Goal: Check status: Check status

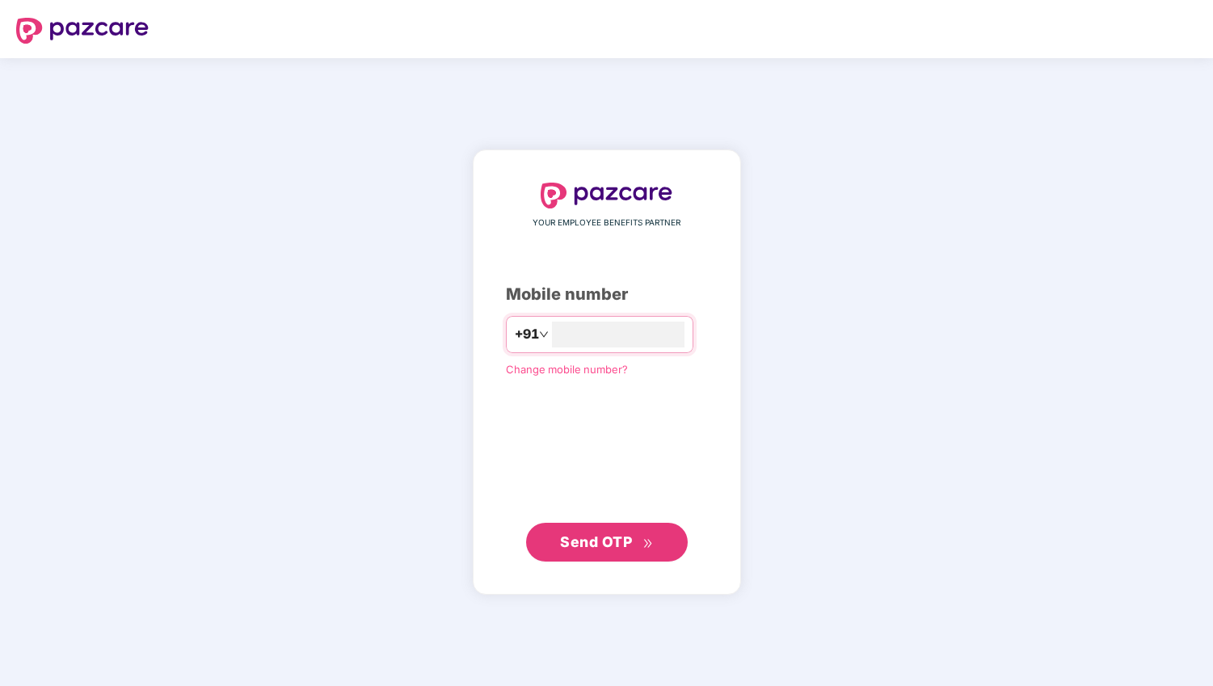
type input "**********"
click at [595, 540] on span "Send OTP" at bounding box center [596, 541] width 72 height 17
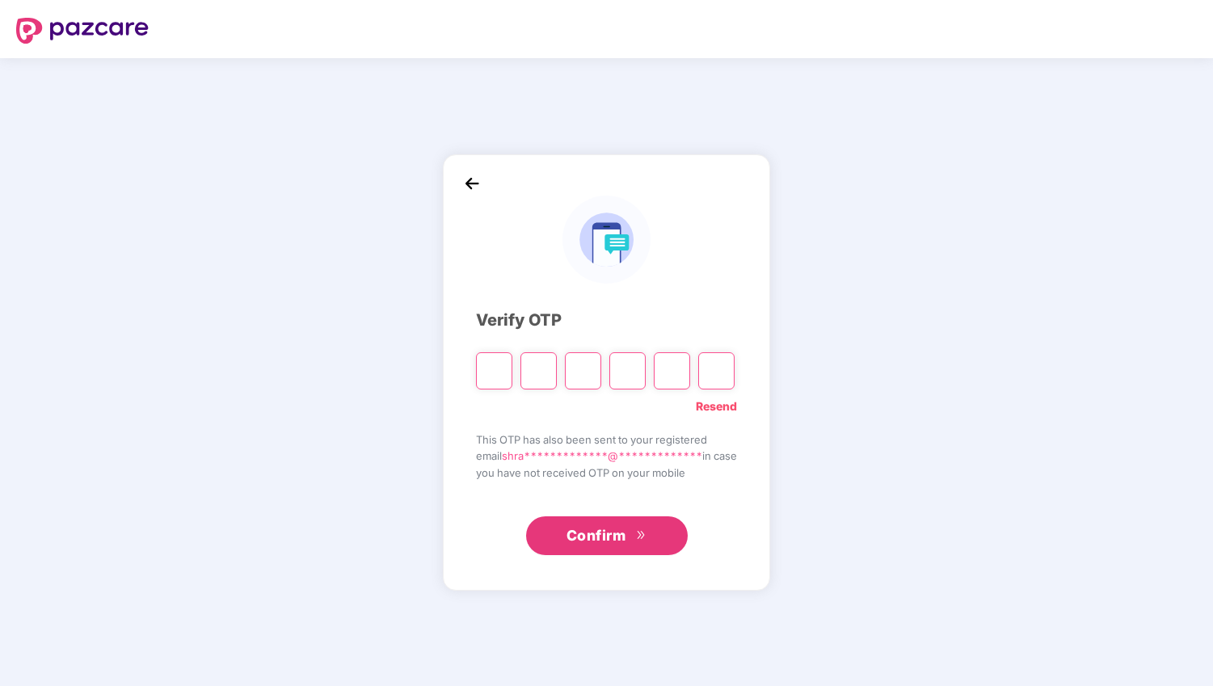
type input "*"
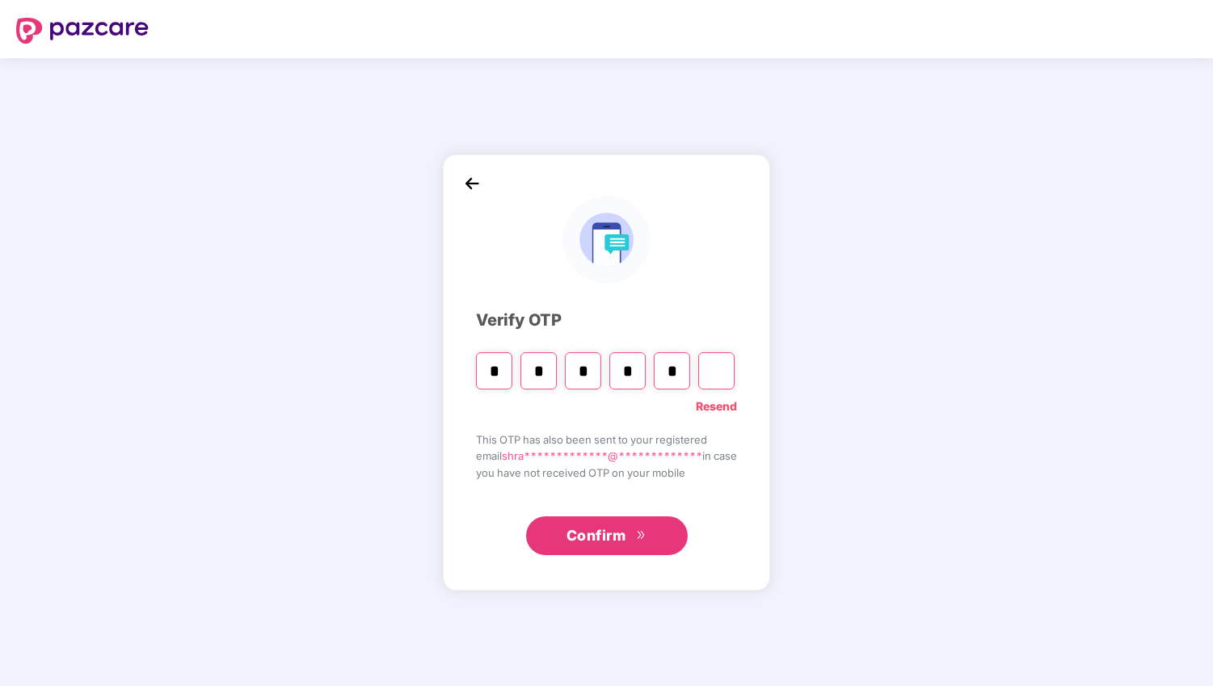
type input "*"
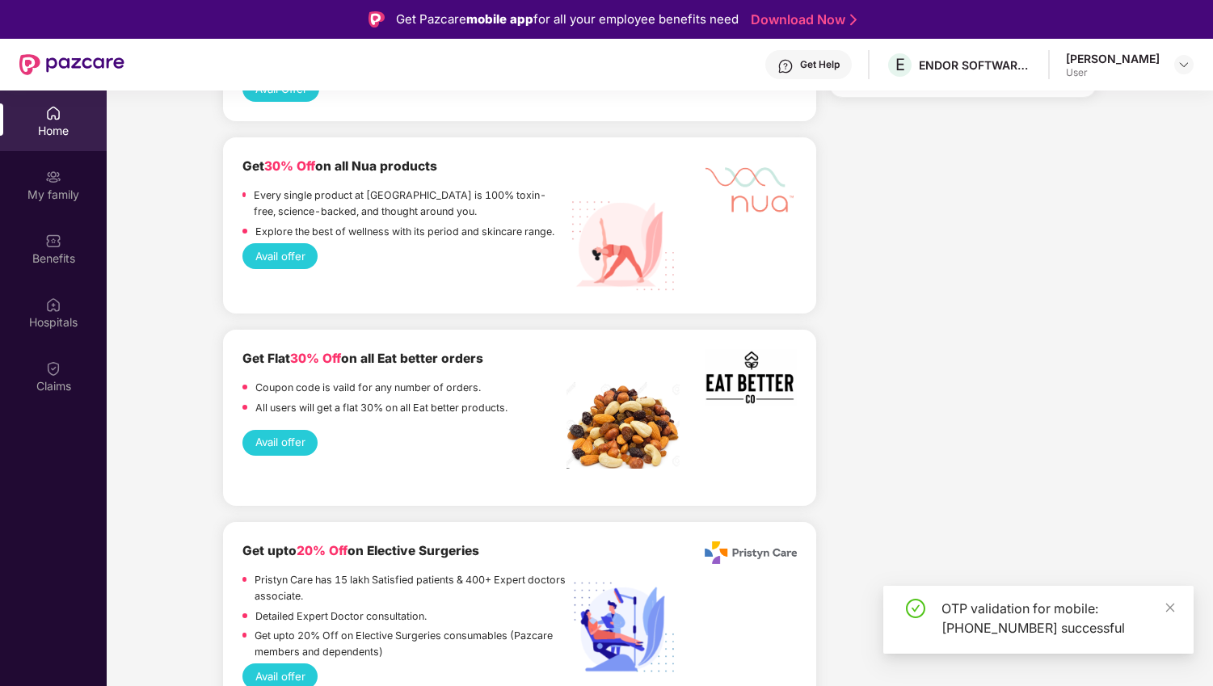
scroll to position [1098, 0]
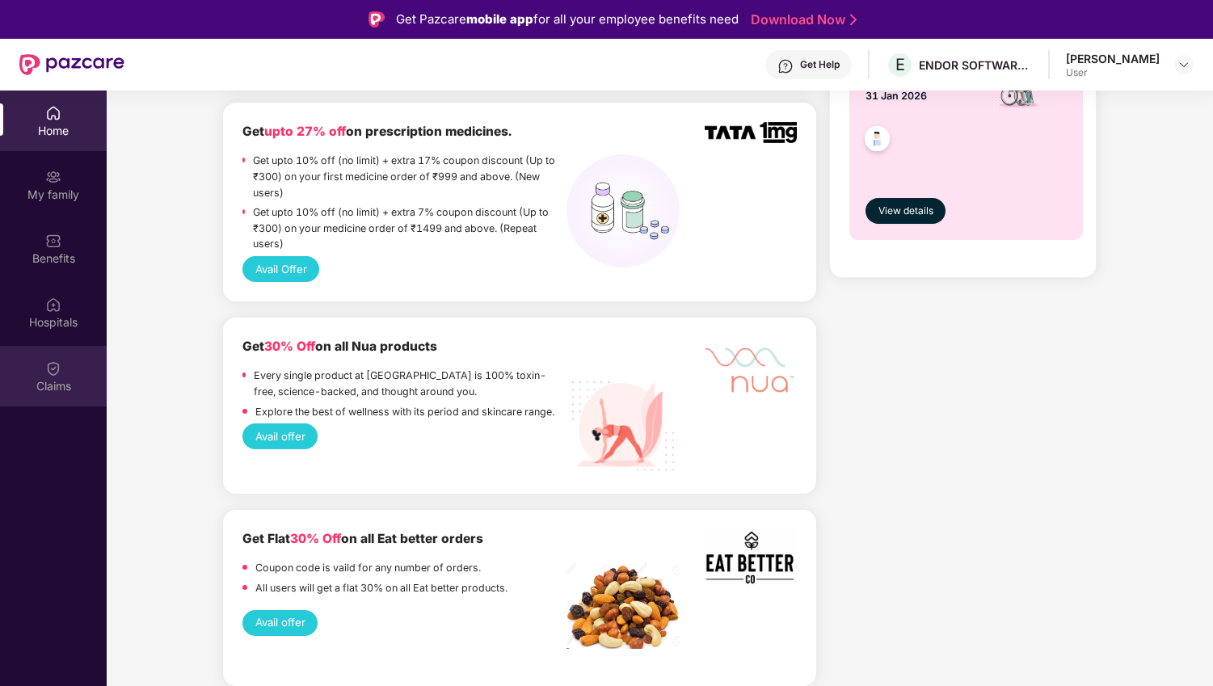
click at [57, 387] on div "Claims" at bounding box center [53, 386] width 107 height 16
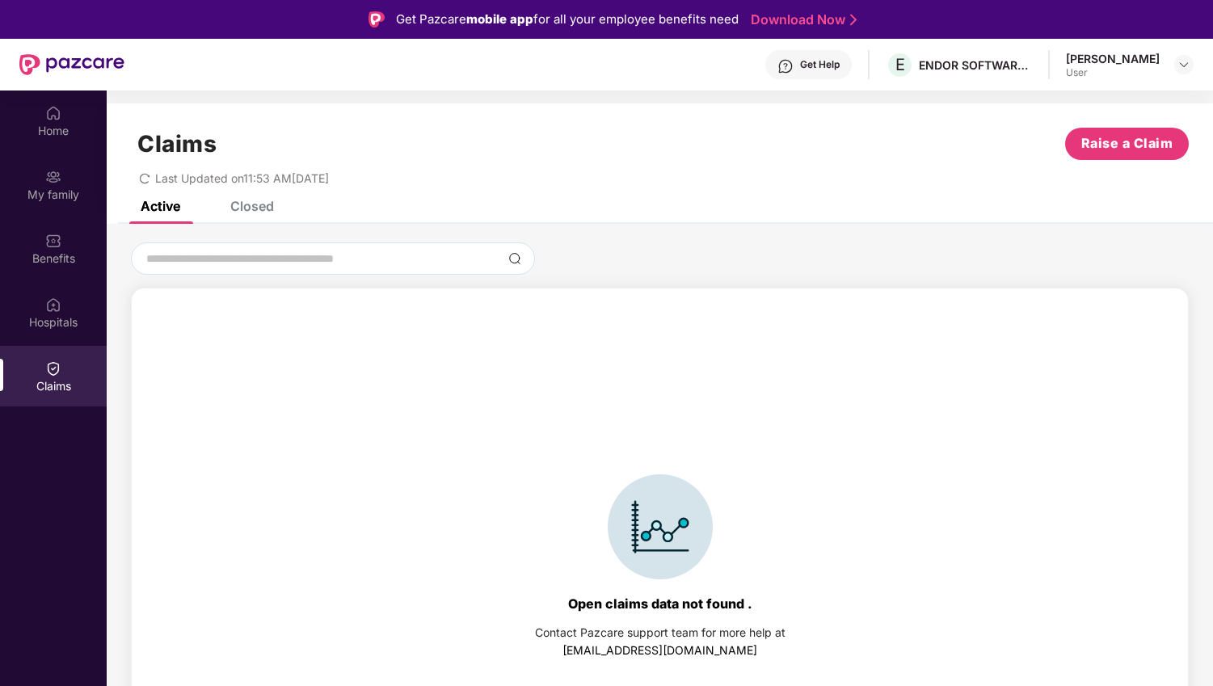
click at [246, 200] on div "Claims Raise a Claim Last Updated on 11:53 AM[DATE]" at bounding box center [660, 152] width 1106 height 98
click at [253, 216] on div "Closed" at bounding box center [240, 206] width 68 height 36
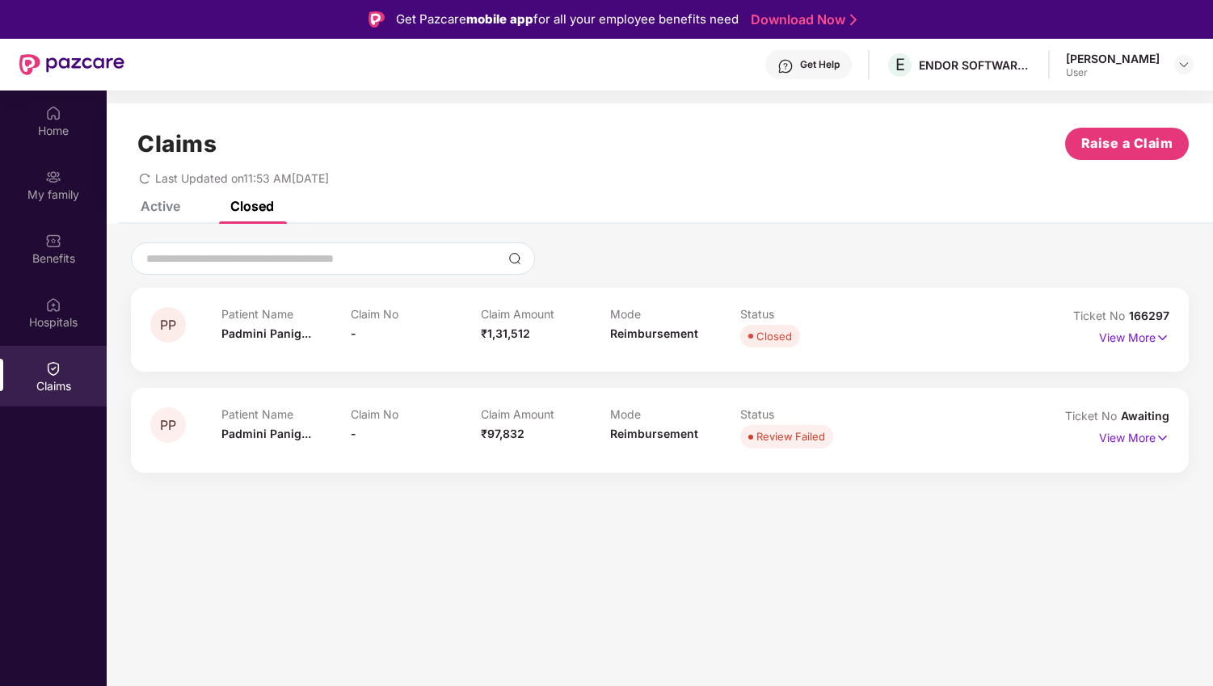
click at [978, 322] on div "Patient Name [PERSON_NAME]... Claim No - Claim Amount ₹1,31,512 Mode Reimbursem…" at bounding box center [610, 329] width 778 height 44
click at [1125, 341] on p "View More" at bounding box center [1134, 336] width 70 height 22
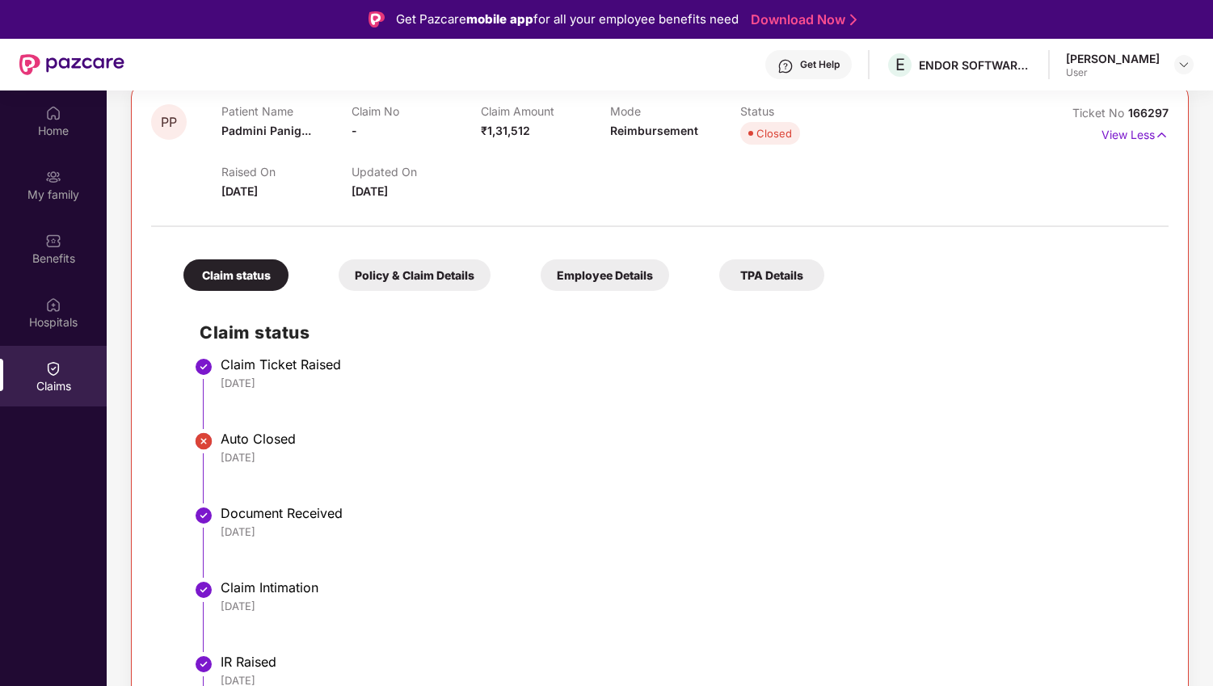
scroll to position [200, 0]
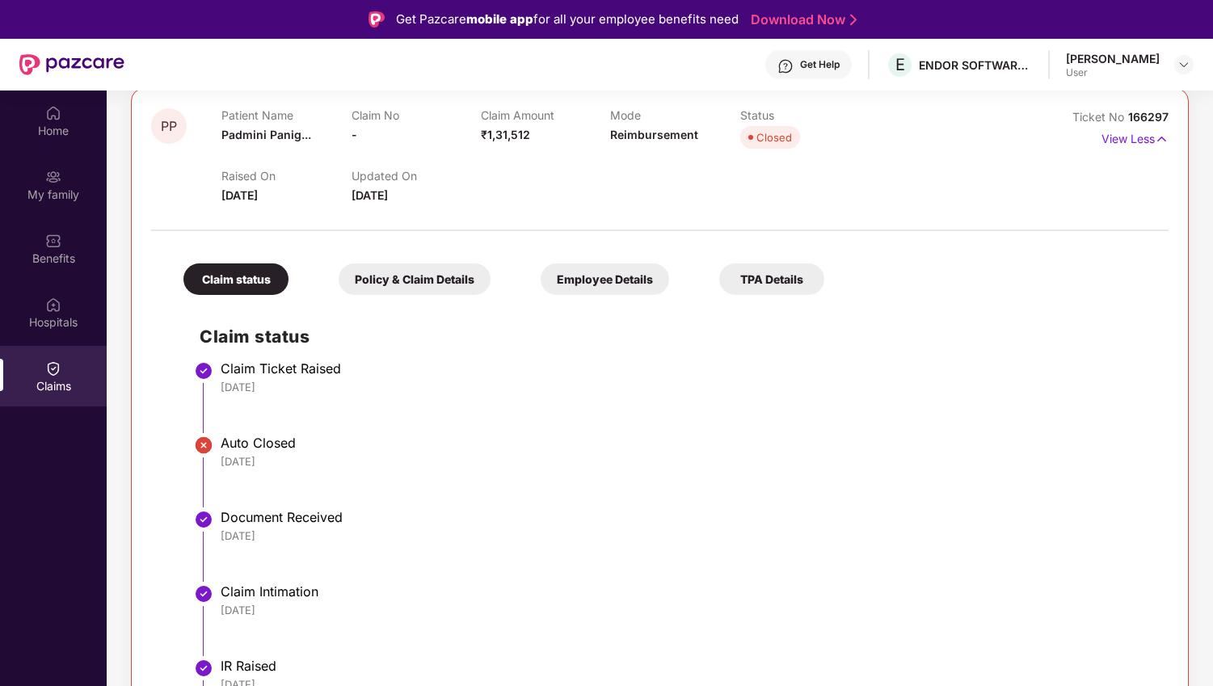
click at [790, 279] on div "TPA Details" at bounding box center [771, 279] width 105 height 32
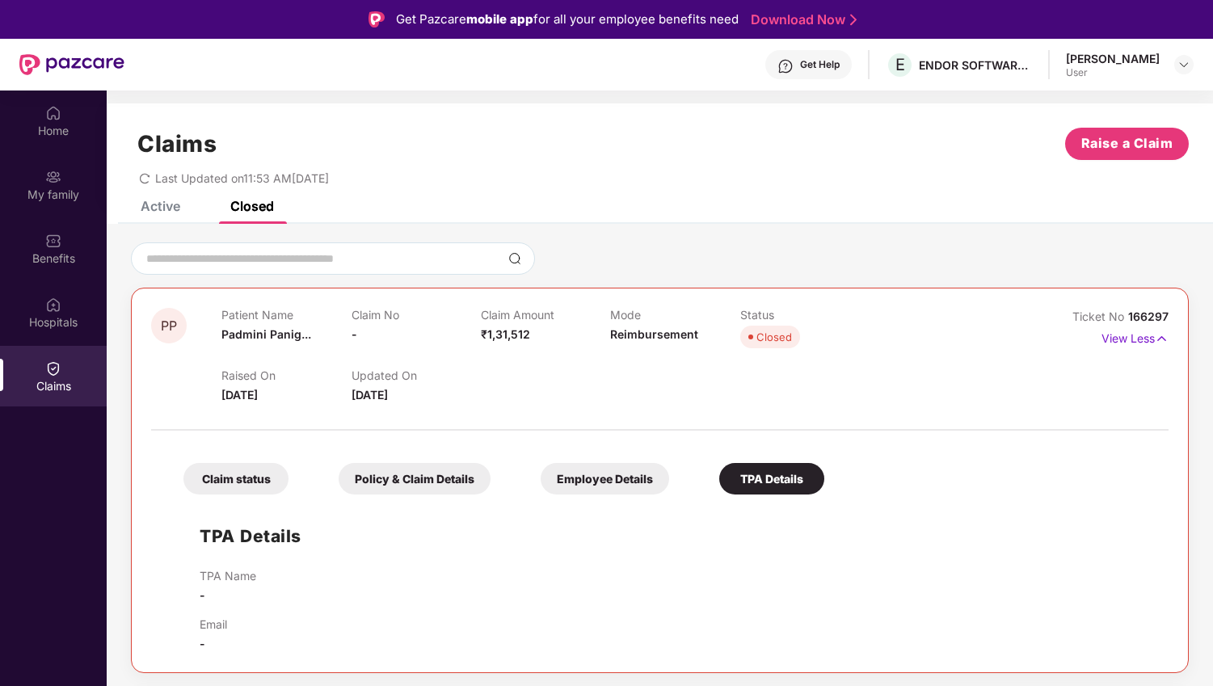
scroll to position [14, 0]
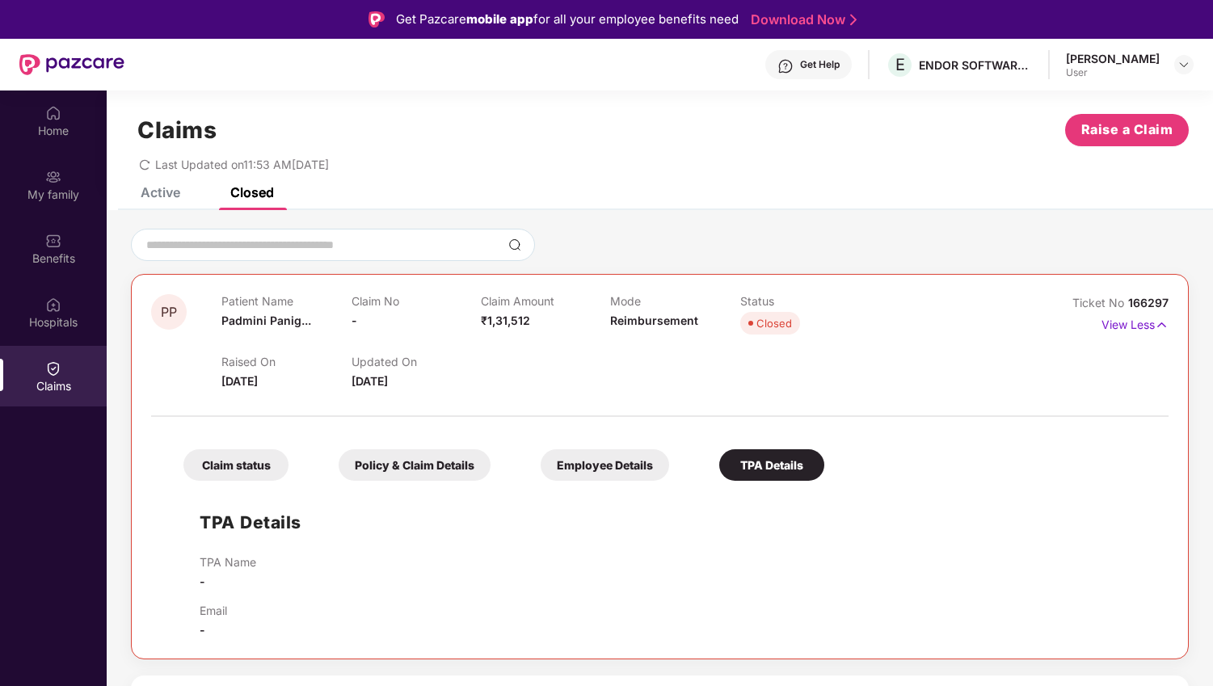
click at [602, 475] on div "Employee Details" at bounding box center [605, 465] width 128 height 32
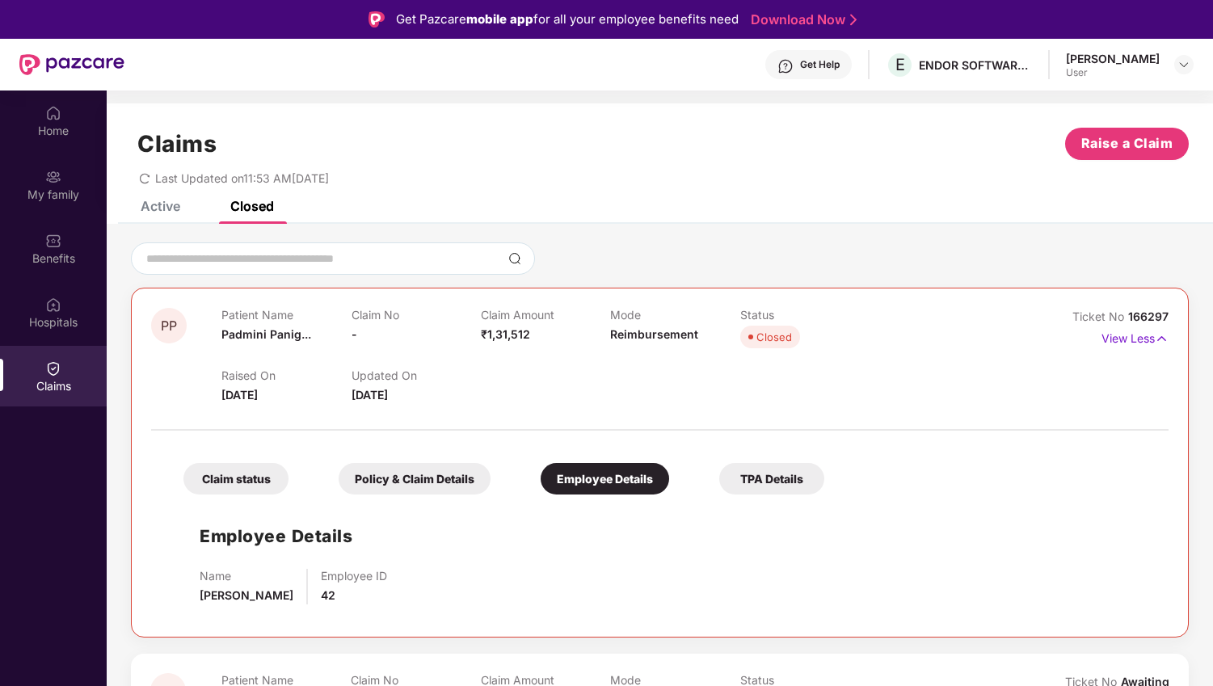
scroll to position [0, 0]
click at [404, 473] on div "Policy & Claim Details" at bounding box center [415, 479] width 152 height 32
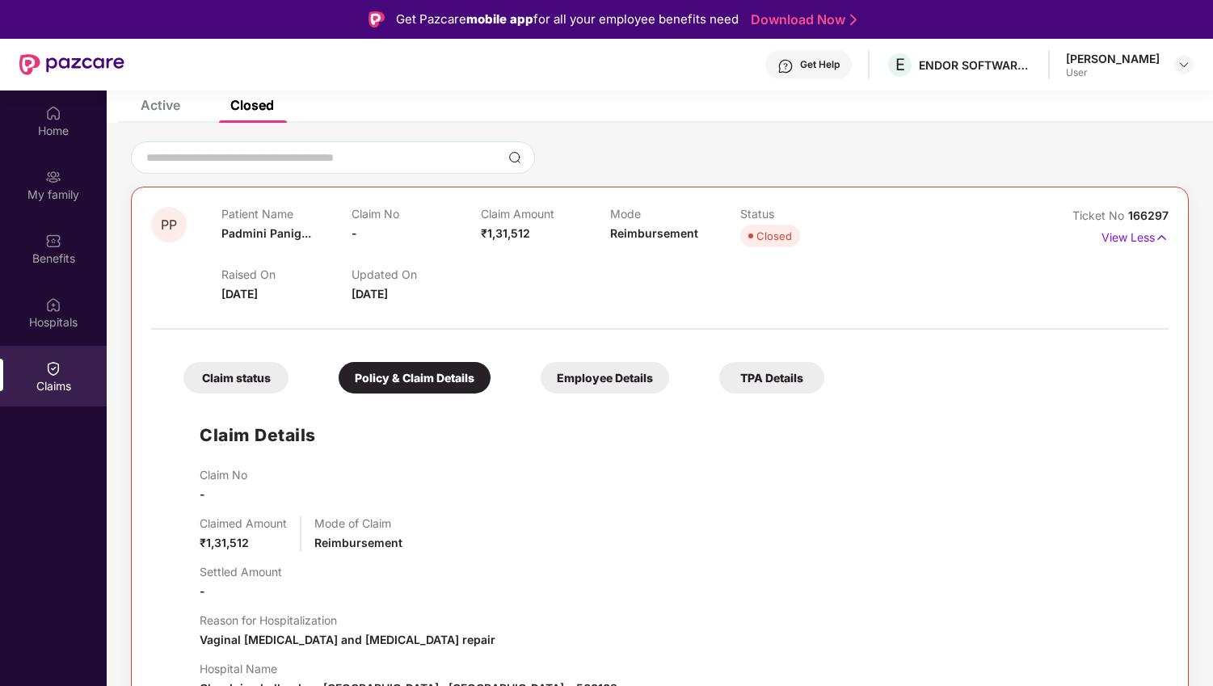
scroll to position [89, 0]
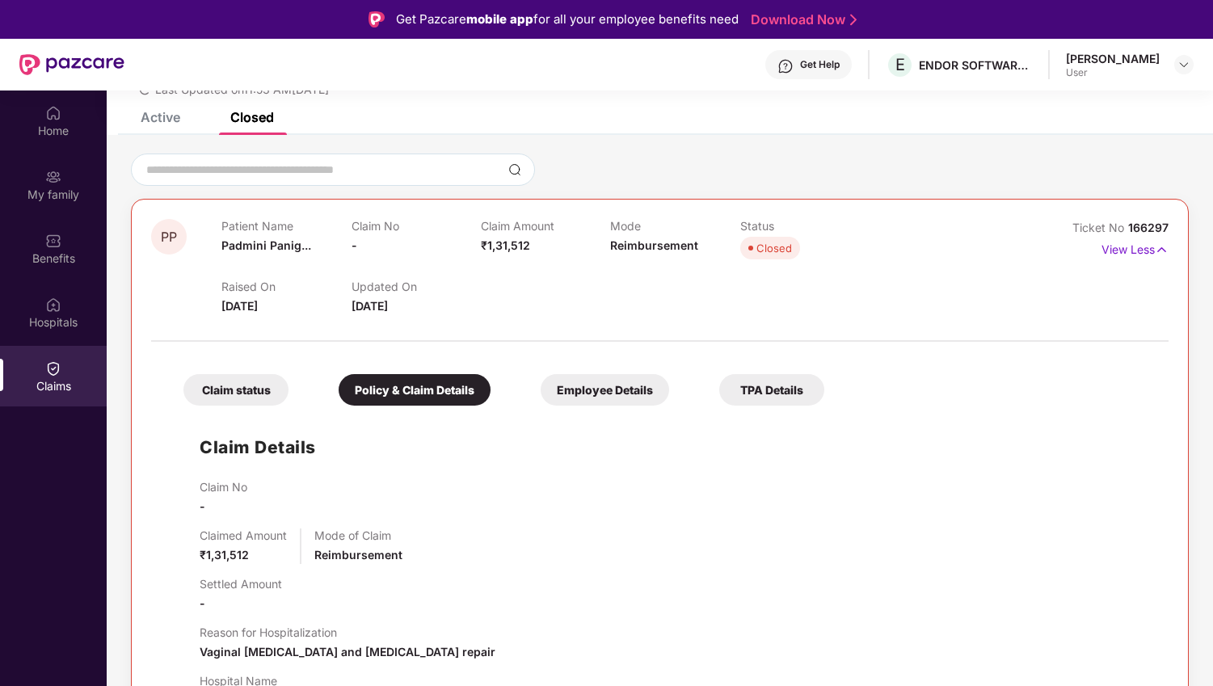
click at [240, 394] on div "Claim status" at bounding box center [235, 390] width 105 height 32
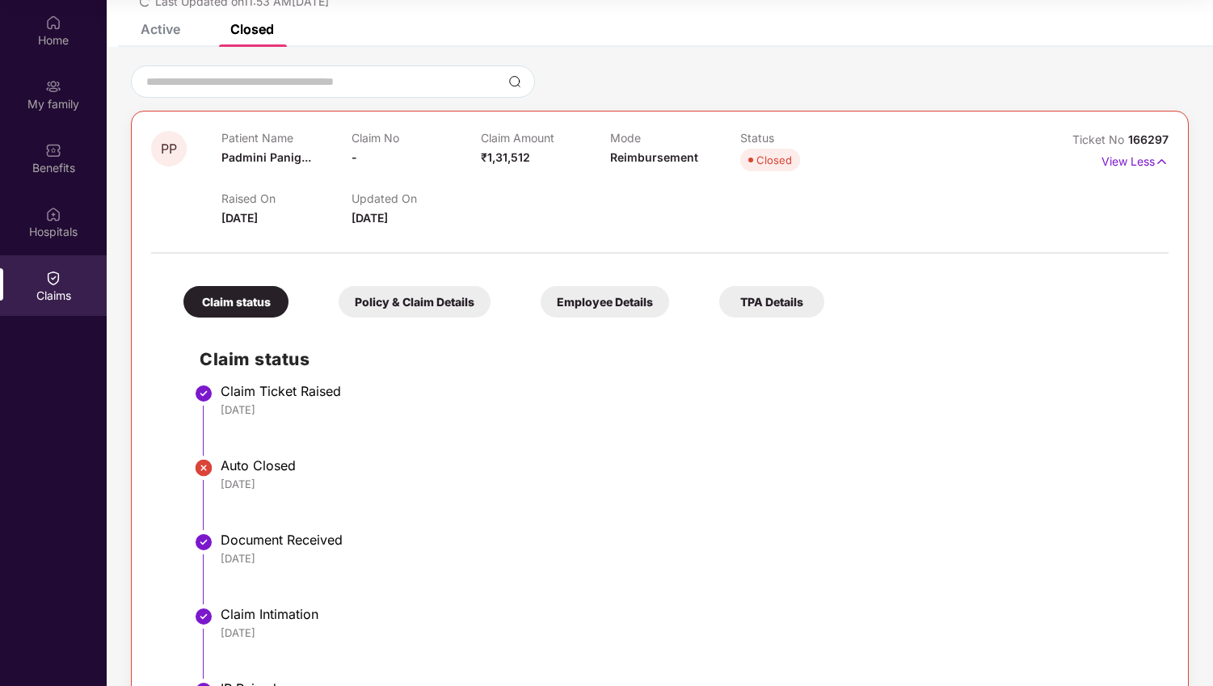
scroll to position [0, 0]
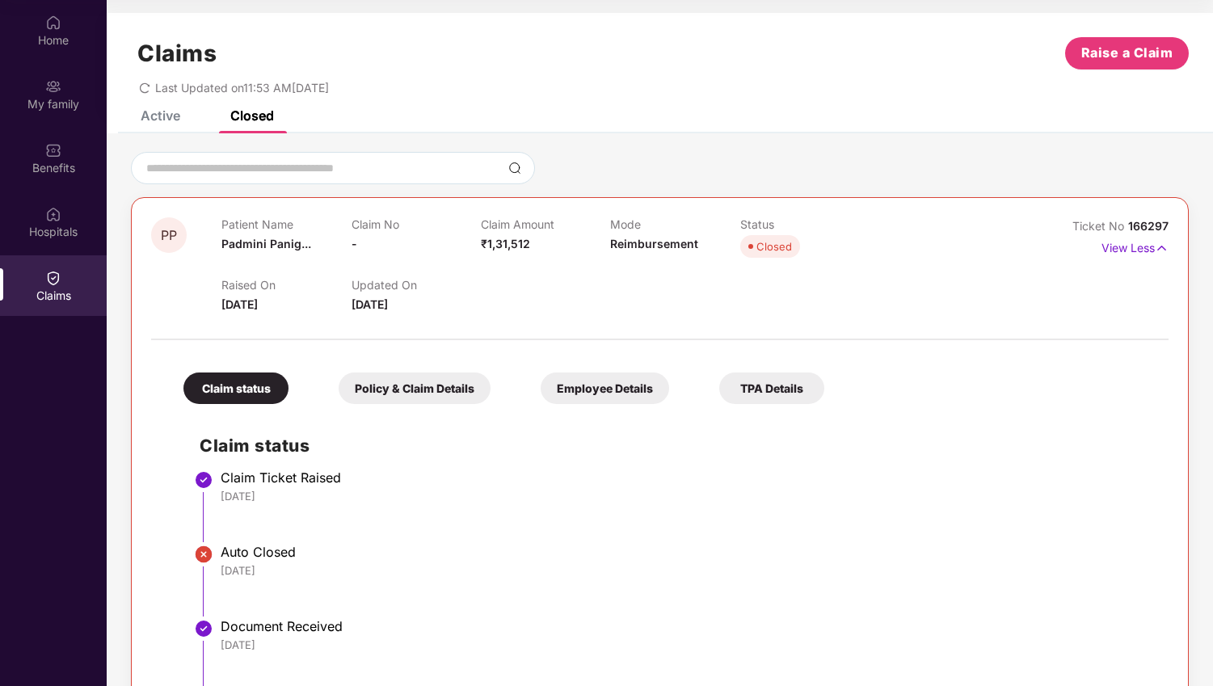
click at [164, 115] on div "Active" at bounding box center [161, 115] width 40 height 16
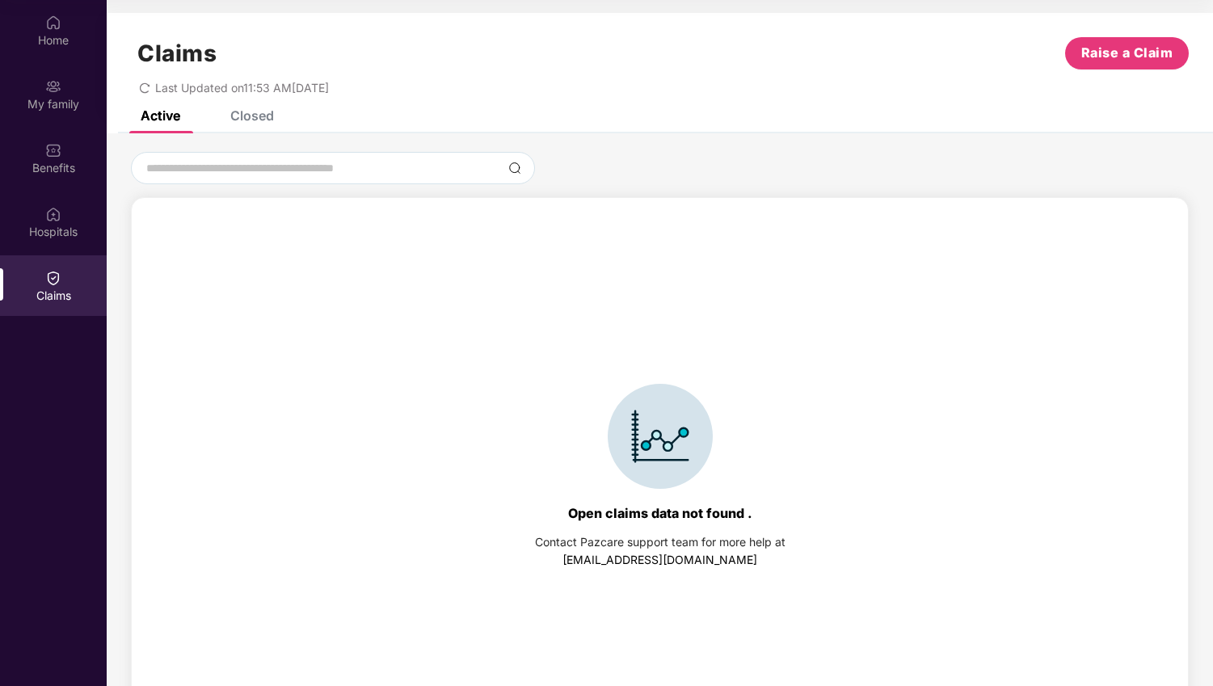
click at [260, 122] on div "Closed" at bounding box center [252, 115] width 44 height 16
